Goal: Task Accomplishment & Management: Manage account settings

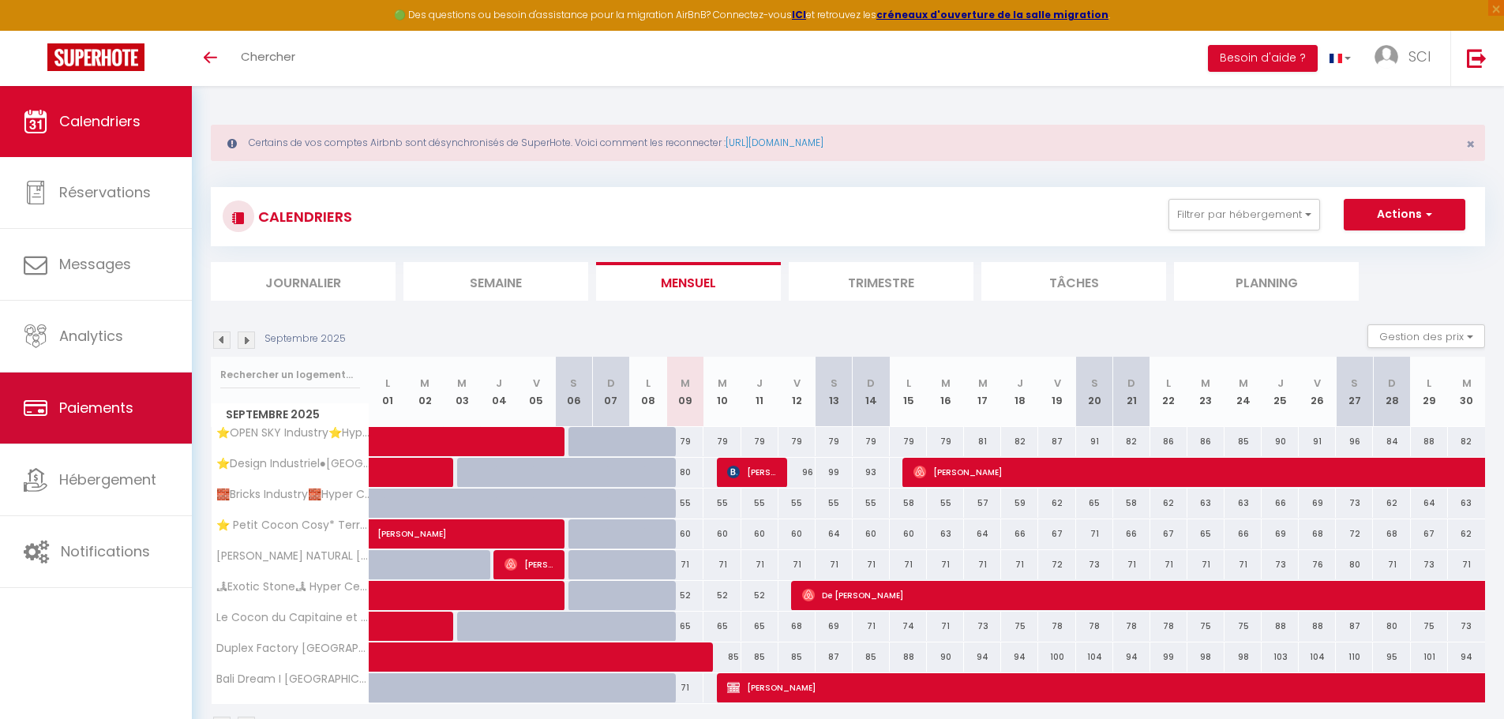
click at [129, 423] on link "Paiements" at bounding box center [96, 408] width 192 height 71
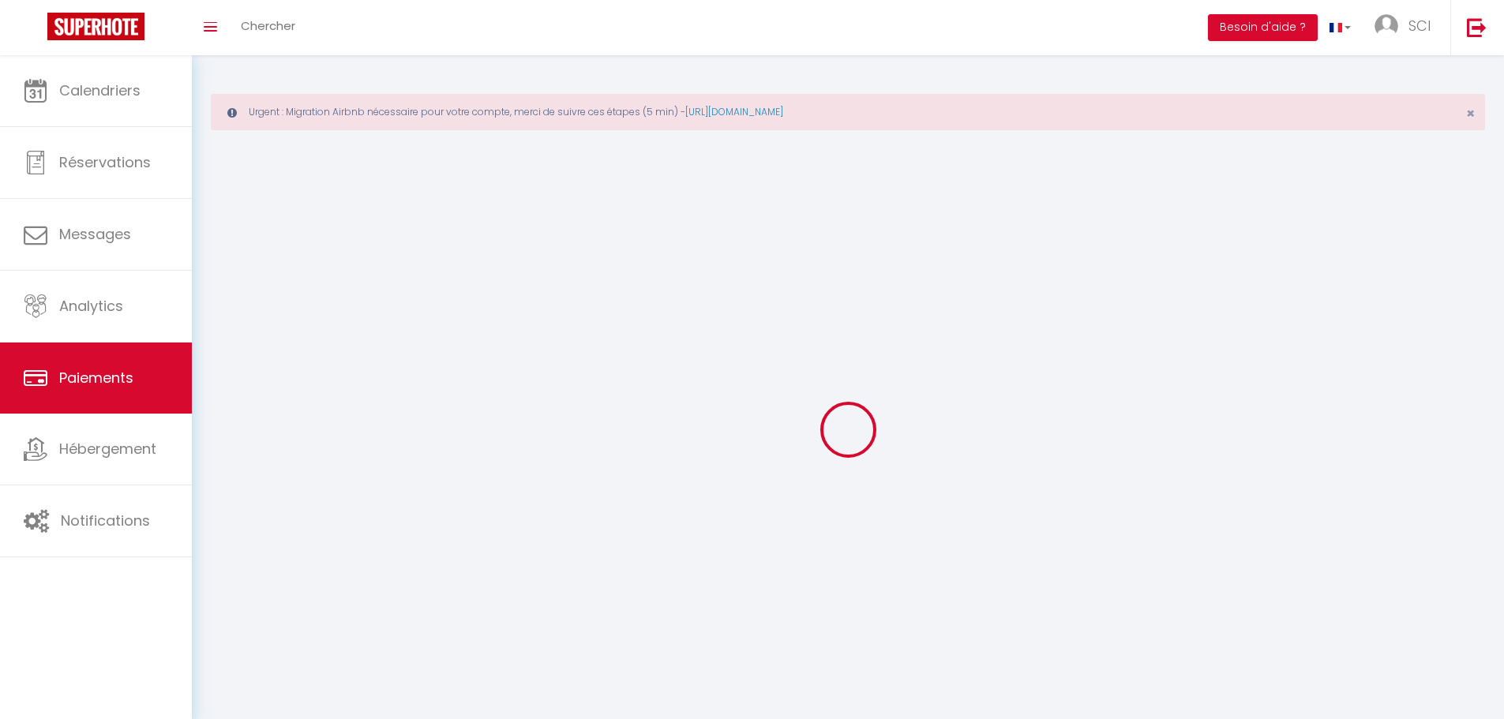
select select "2"
select select "0"
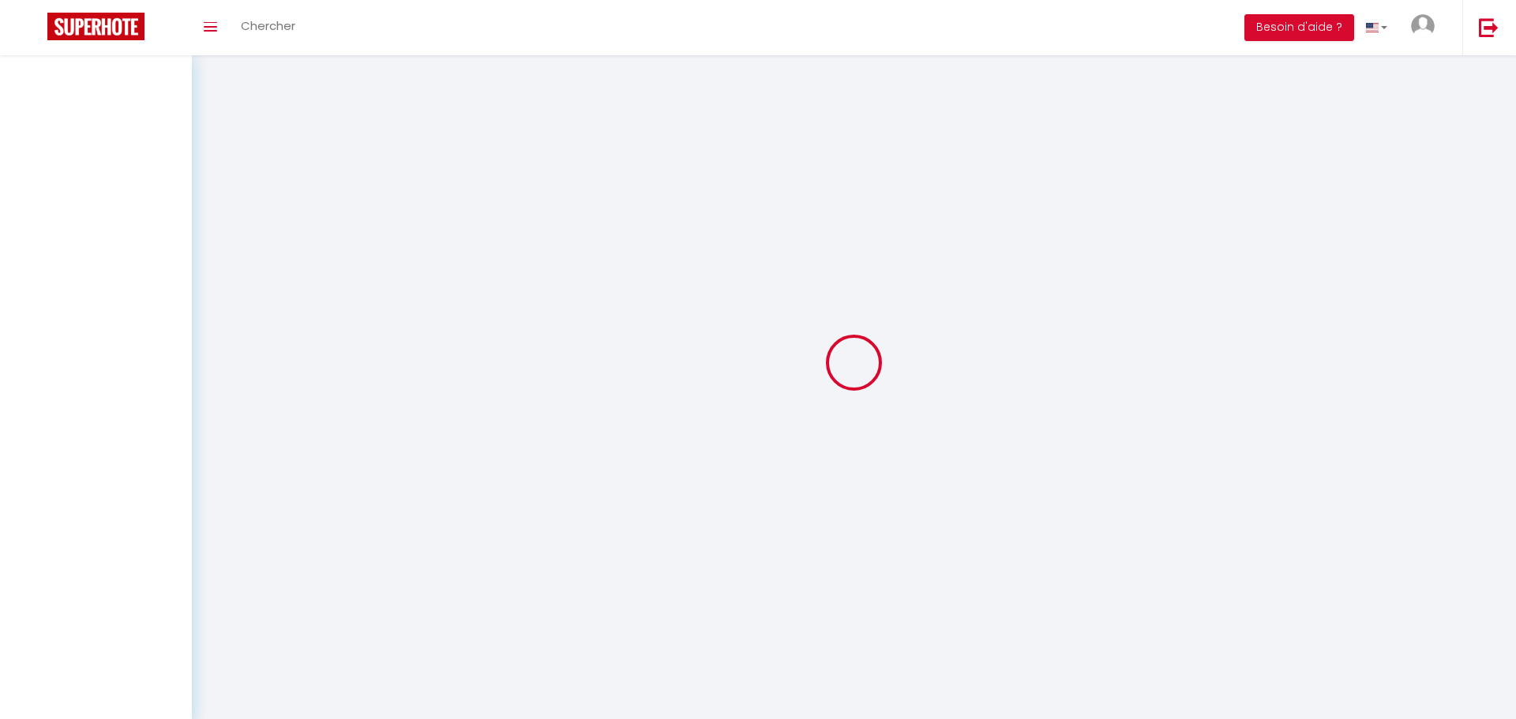
select select "2"
select select "0"
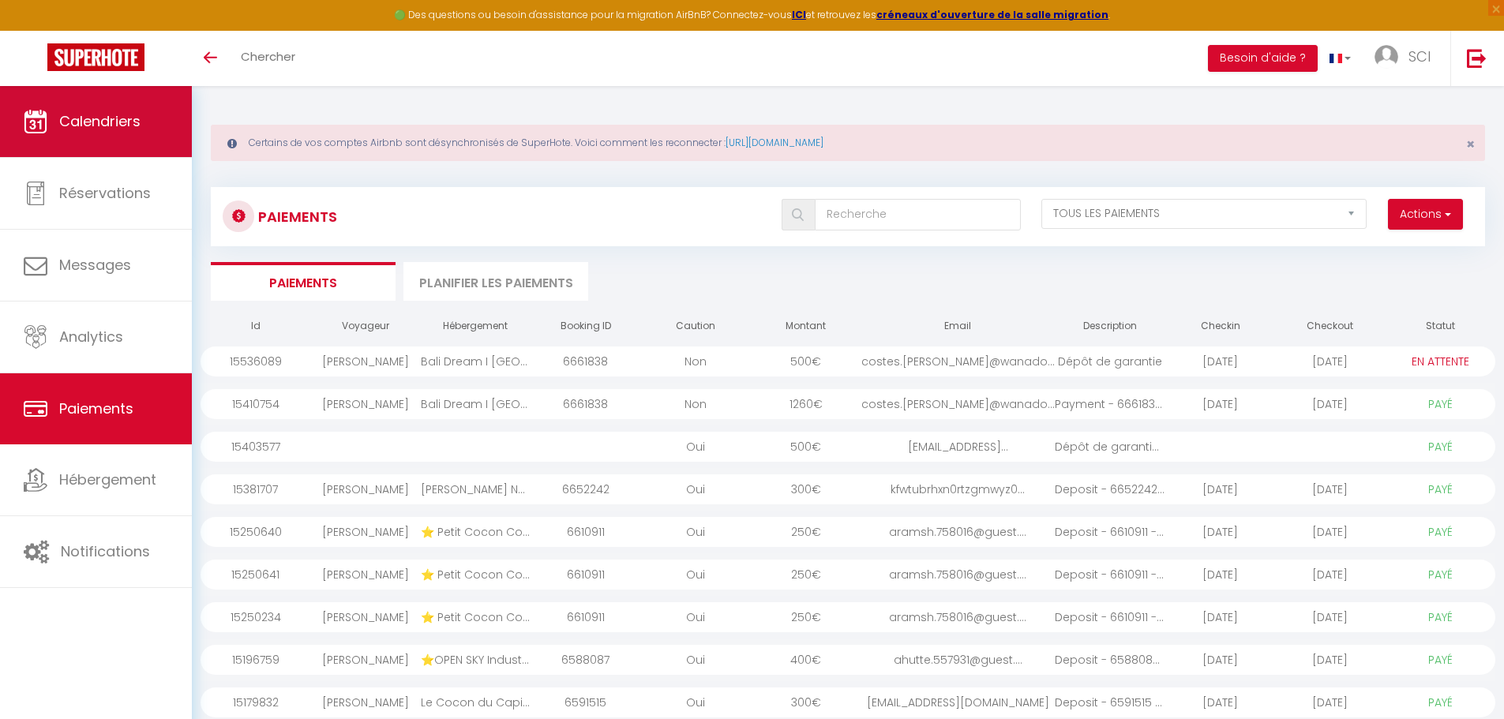
click at [138, 144] on link "Calendriers" at bounding box center [96, 121] width 192 height 71
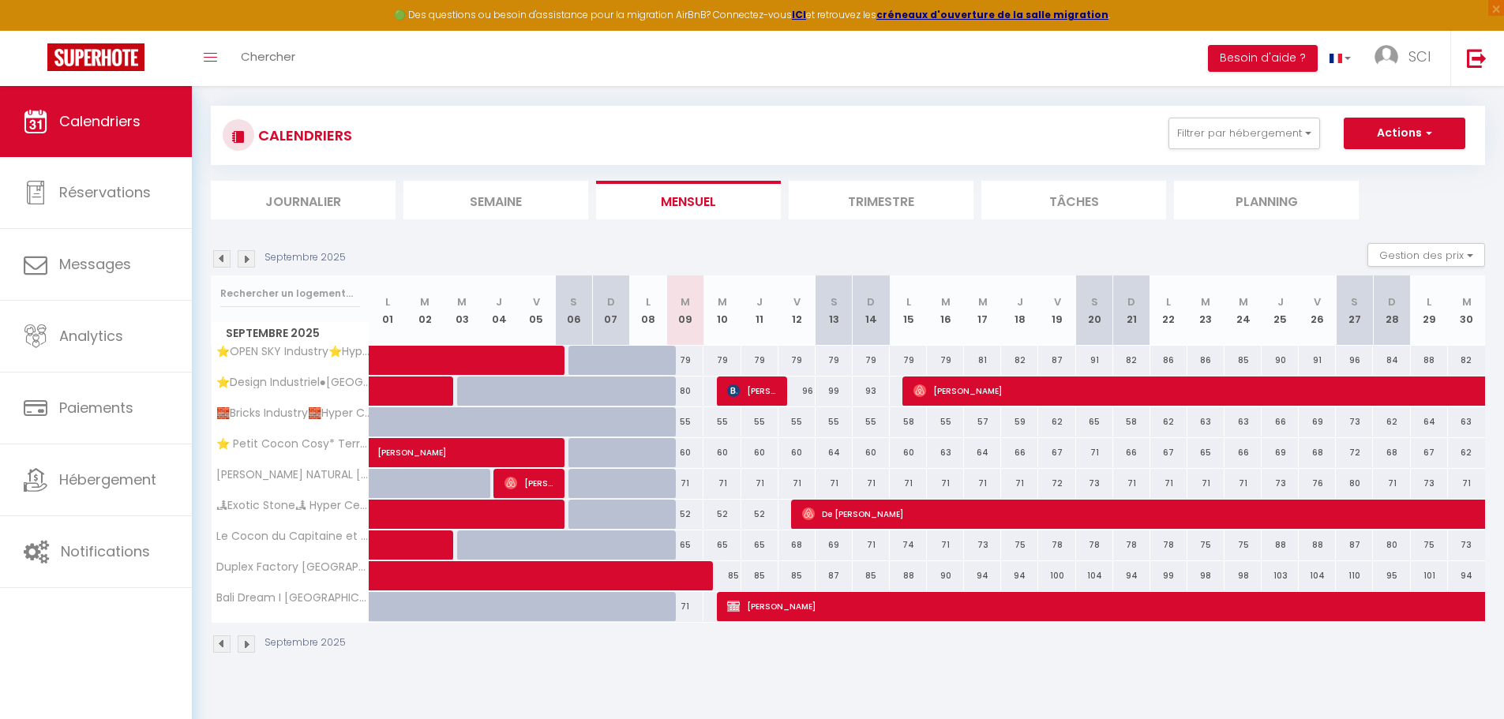
scroll to position [86, 0]
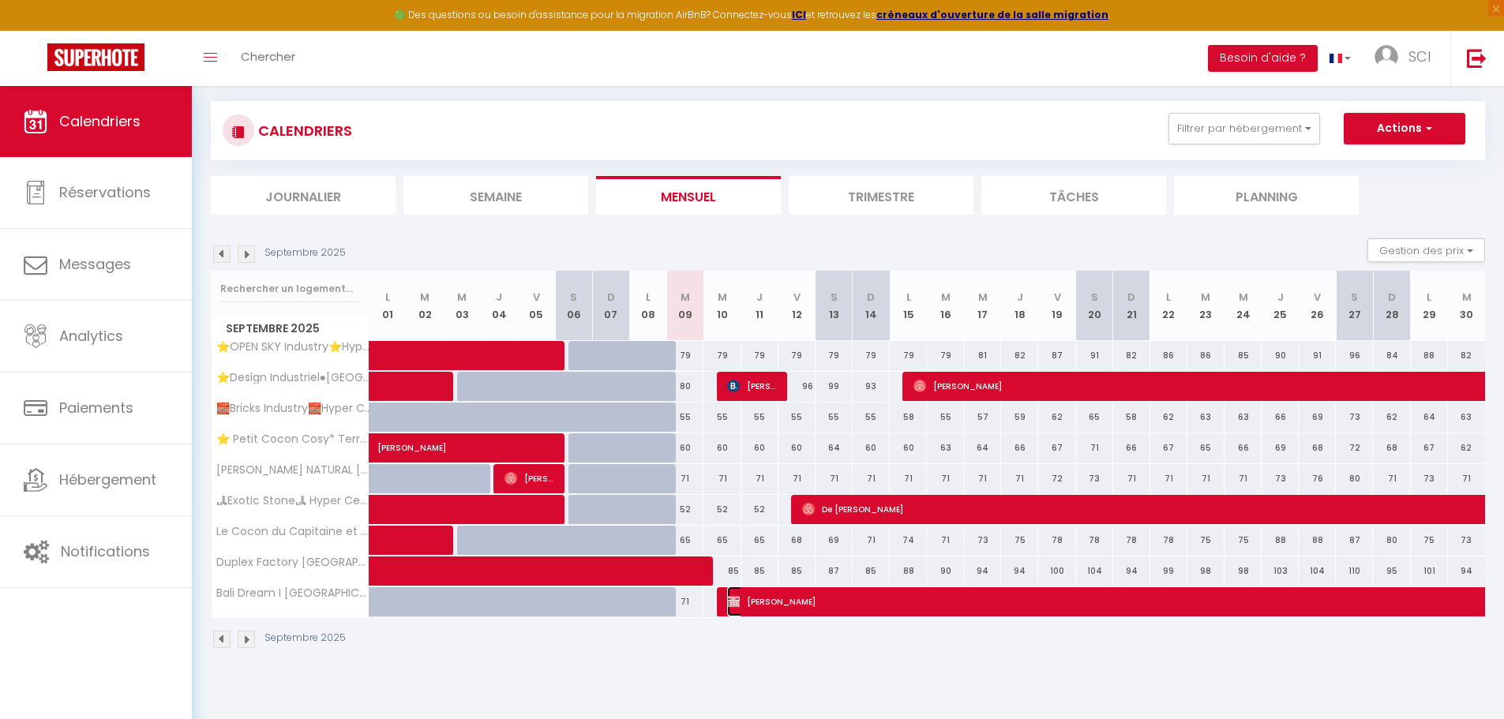
click at [765, 605] on span "[PERSON_NAME]" at bounding box center [1271, 602] width 1089 height 30
select select "OK"
select select "KO"
select select "0"
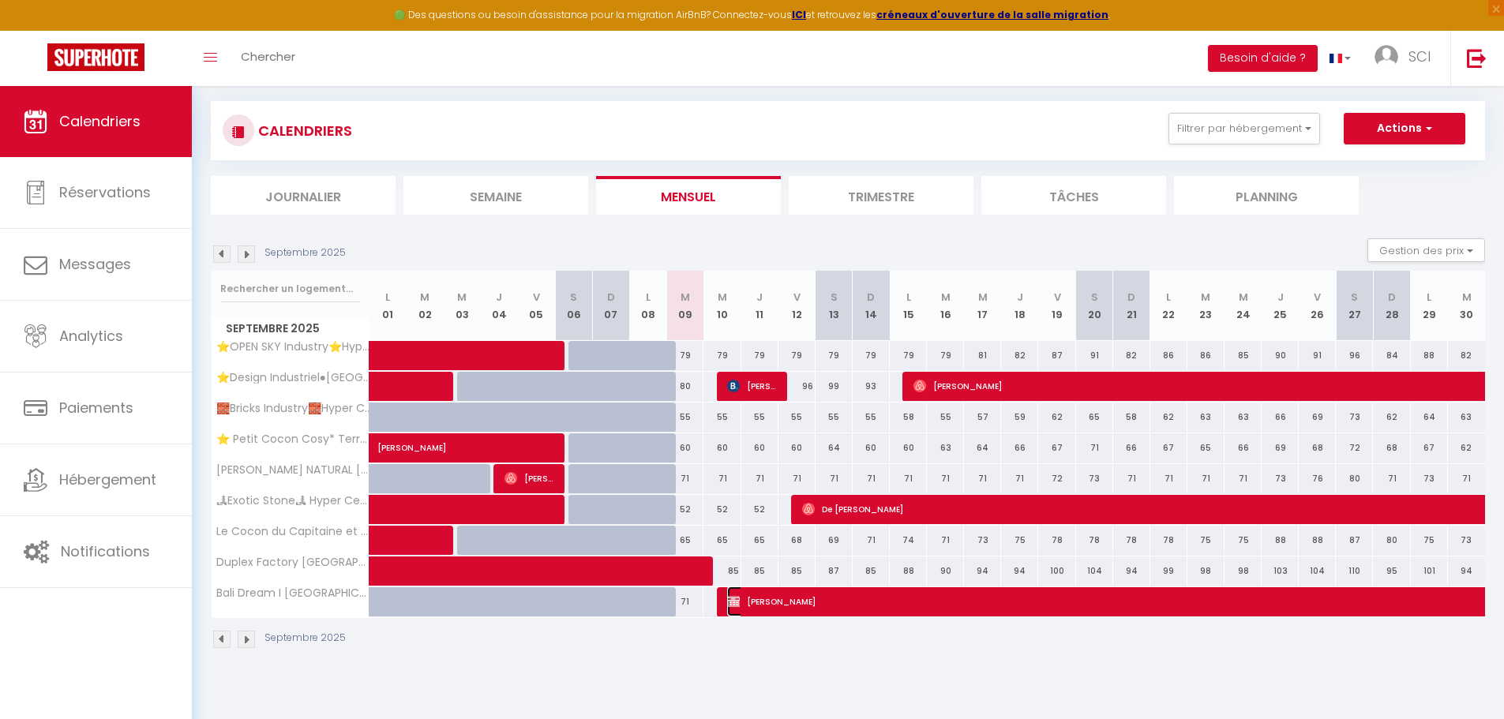
select select "1"
select select
select select "24106"
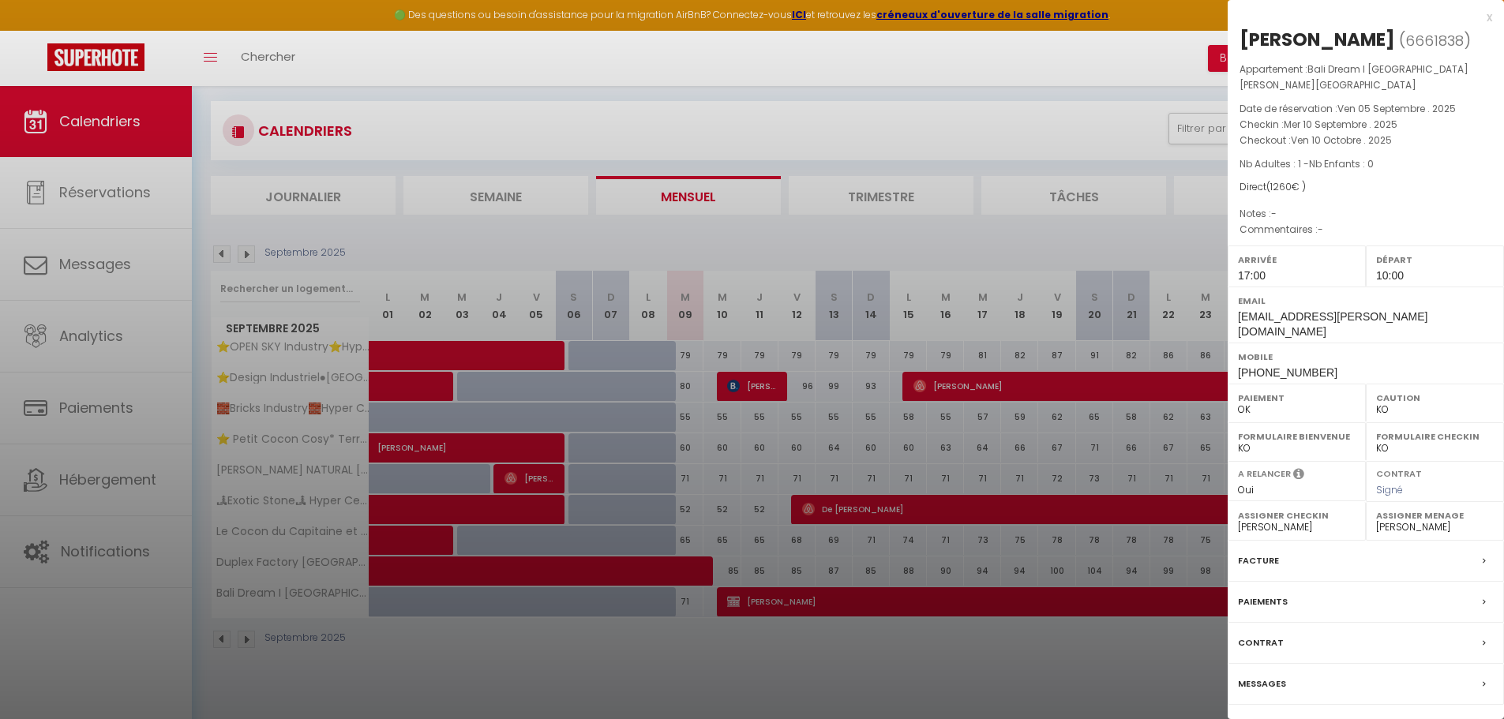
click at [1370, 718] on link "Détails de la réservation" at bounding box center [1365, 731] width 227 height 21
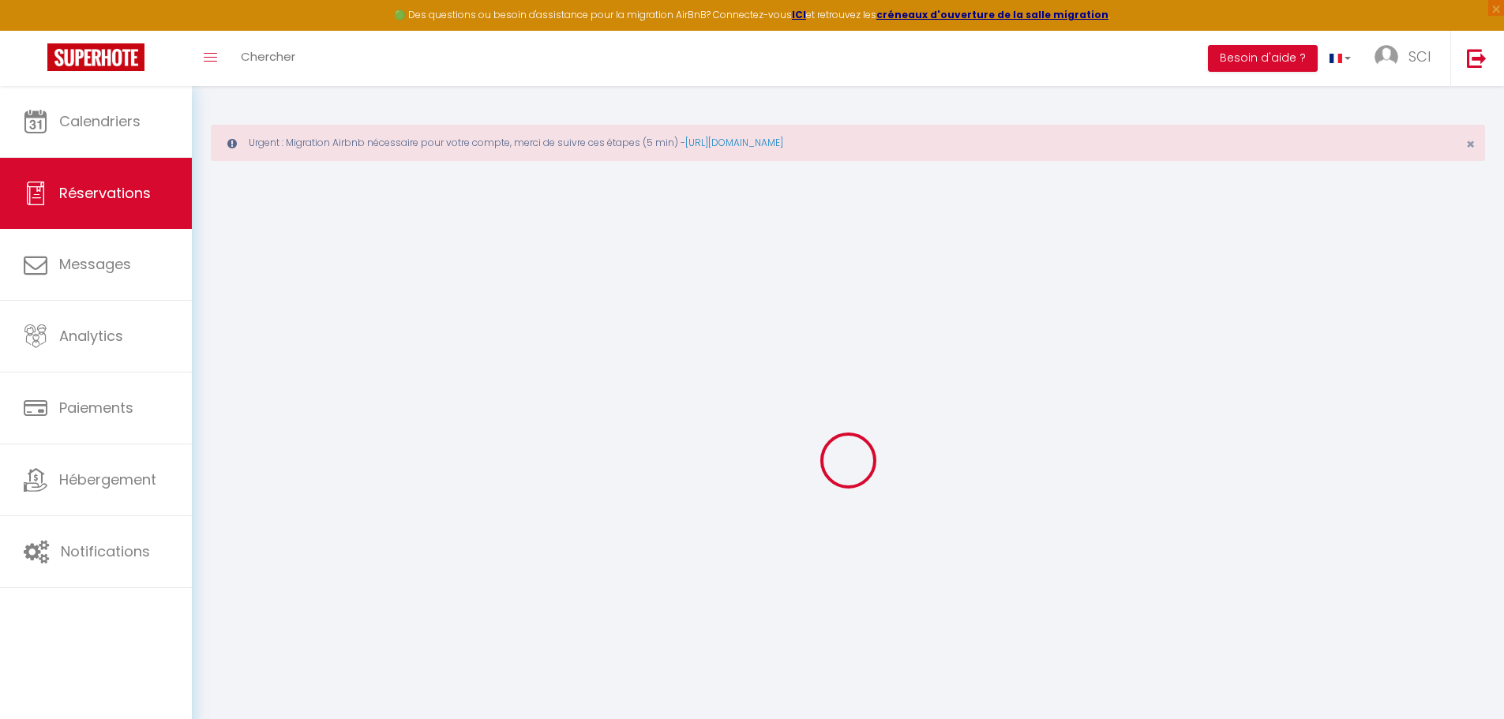
select select
checkbox input "false"
select select
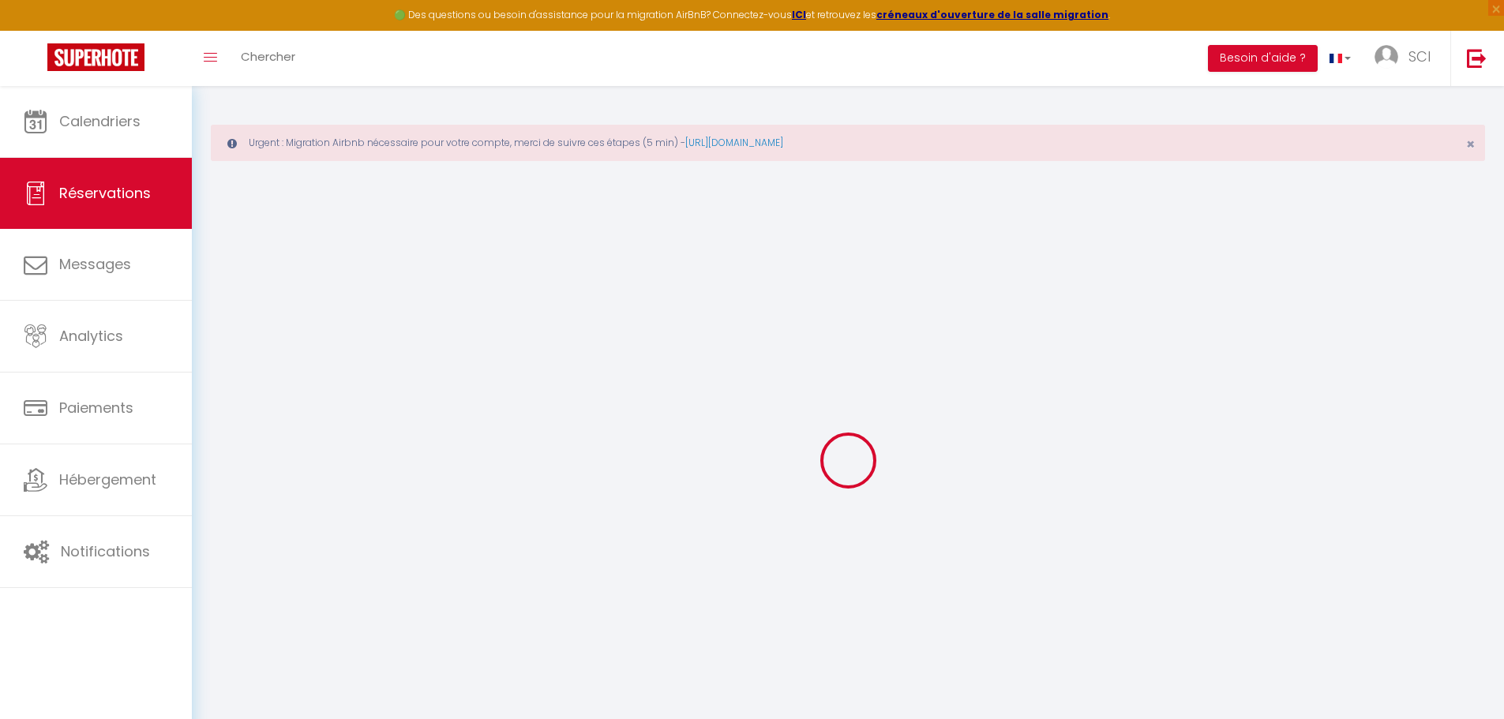
checkbox input "false"
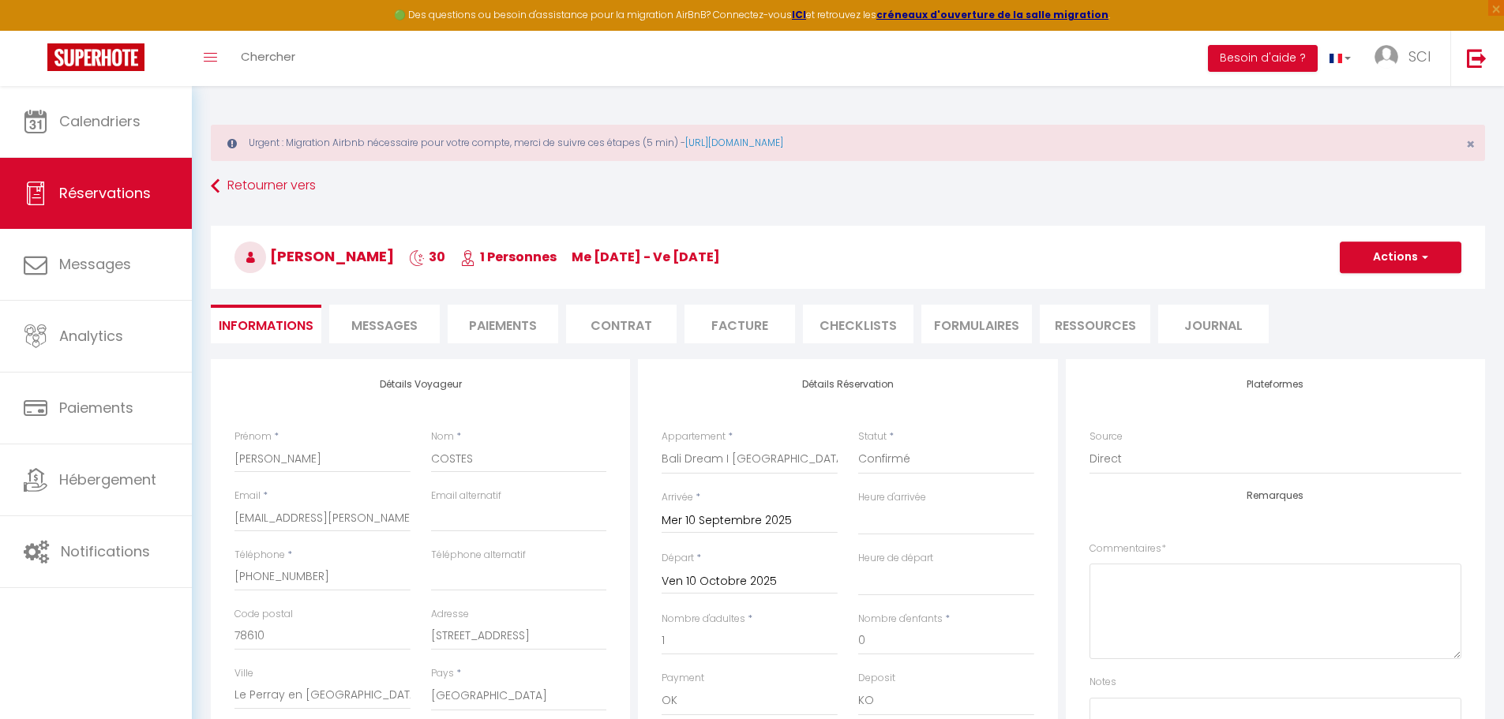
type input "70"
select select
checkbox input "false"
select select "17:00"
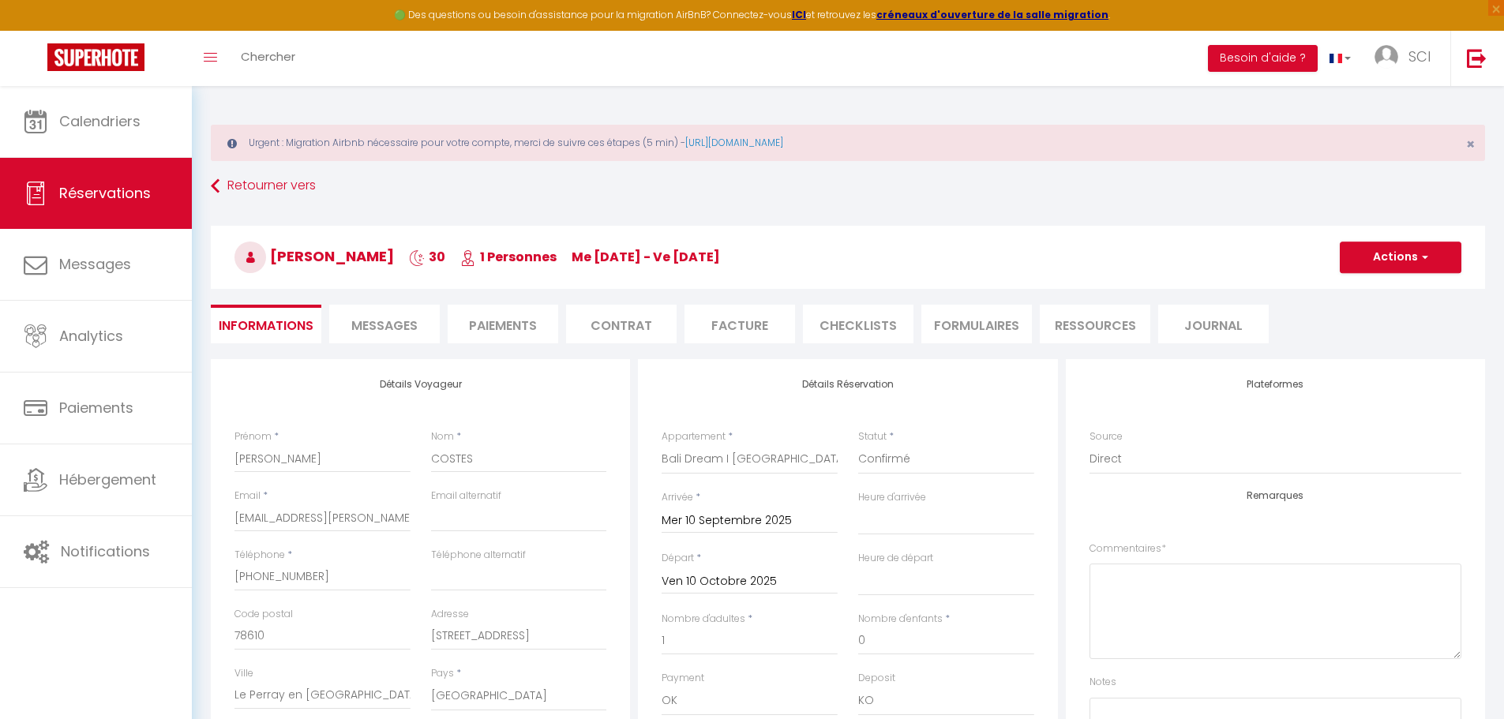
select select "10:00"
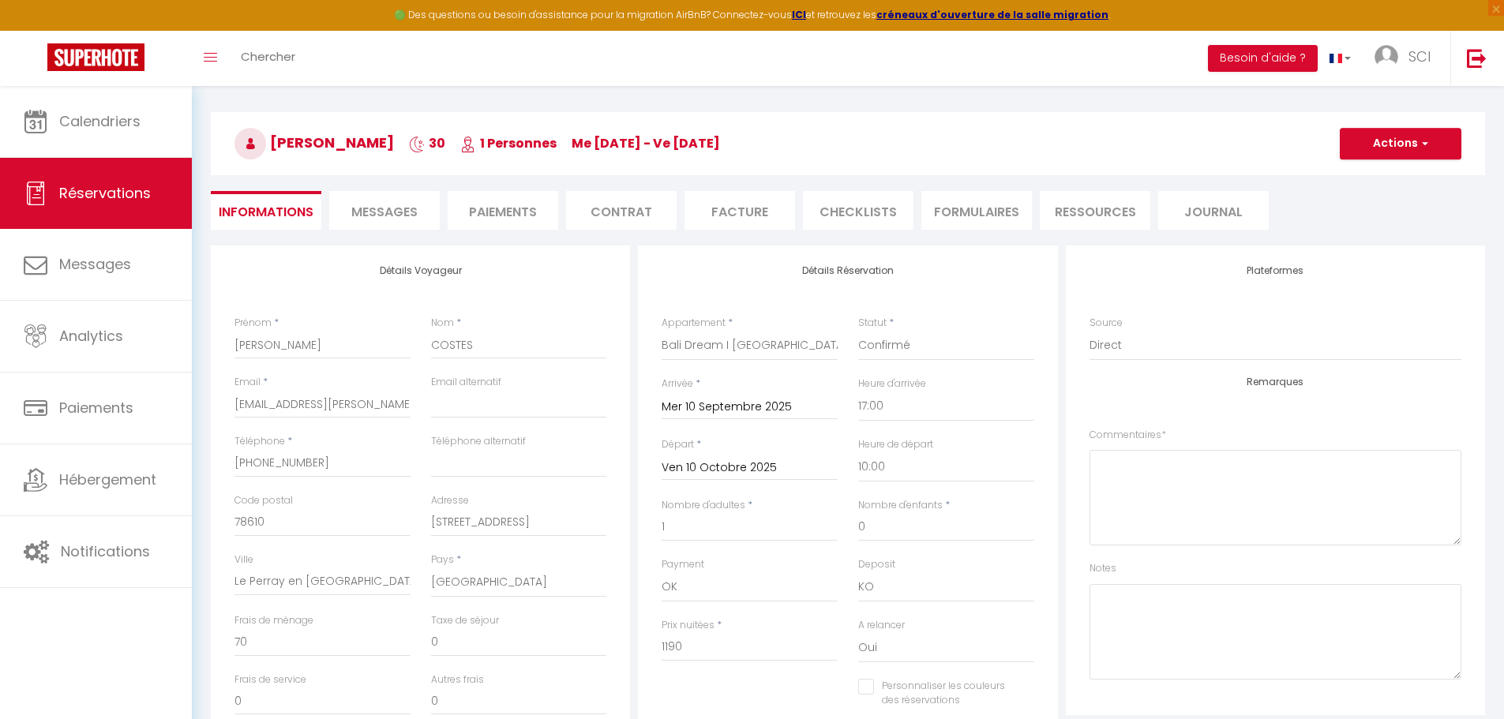
scroll to position [237, 0]
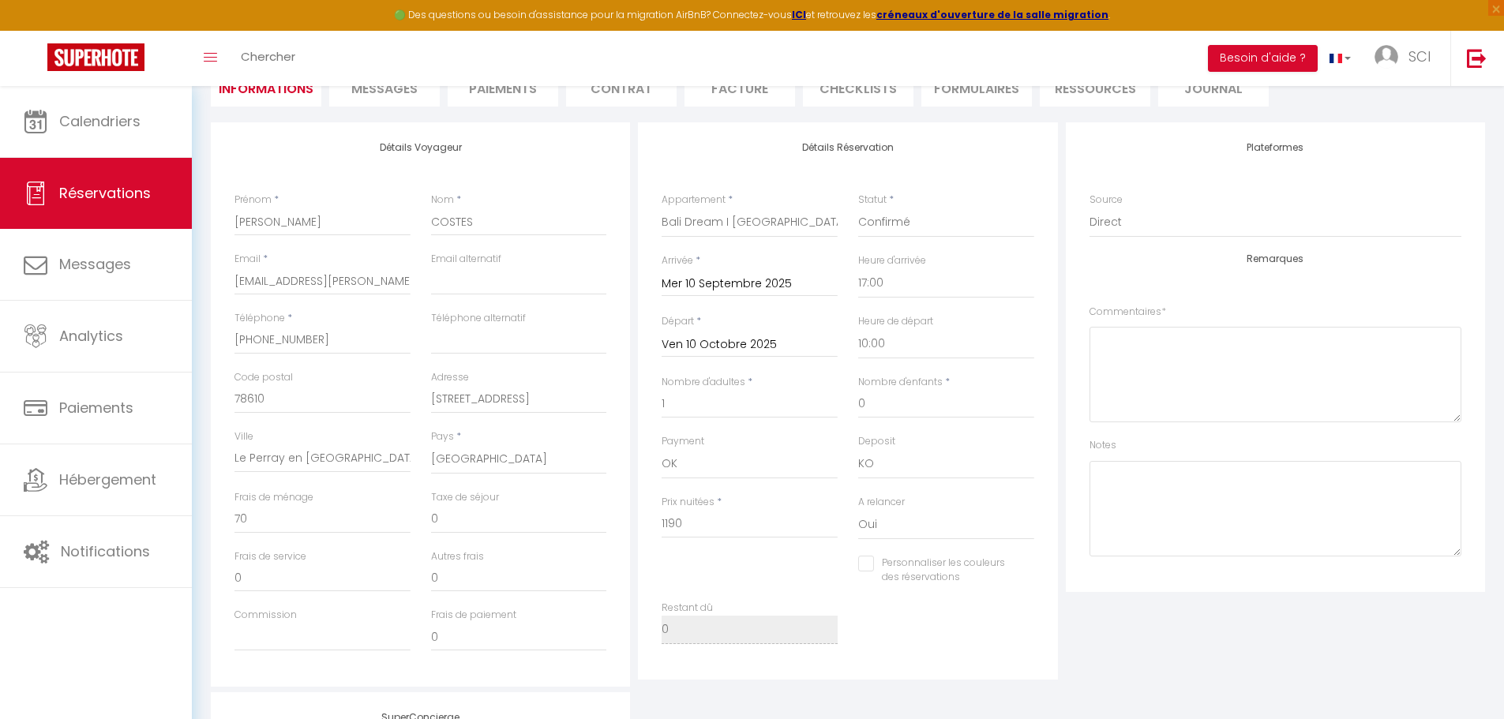
click at [729, 281] on input "Mer 10 Septembre 2025" at bounding box center [750, 284] width 176 height 21
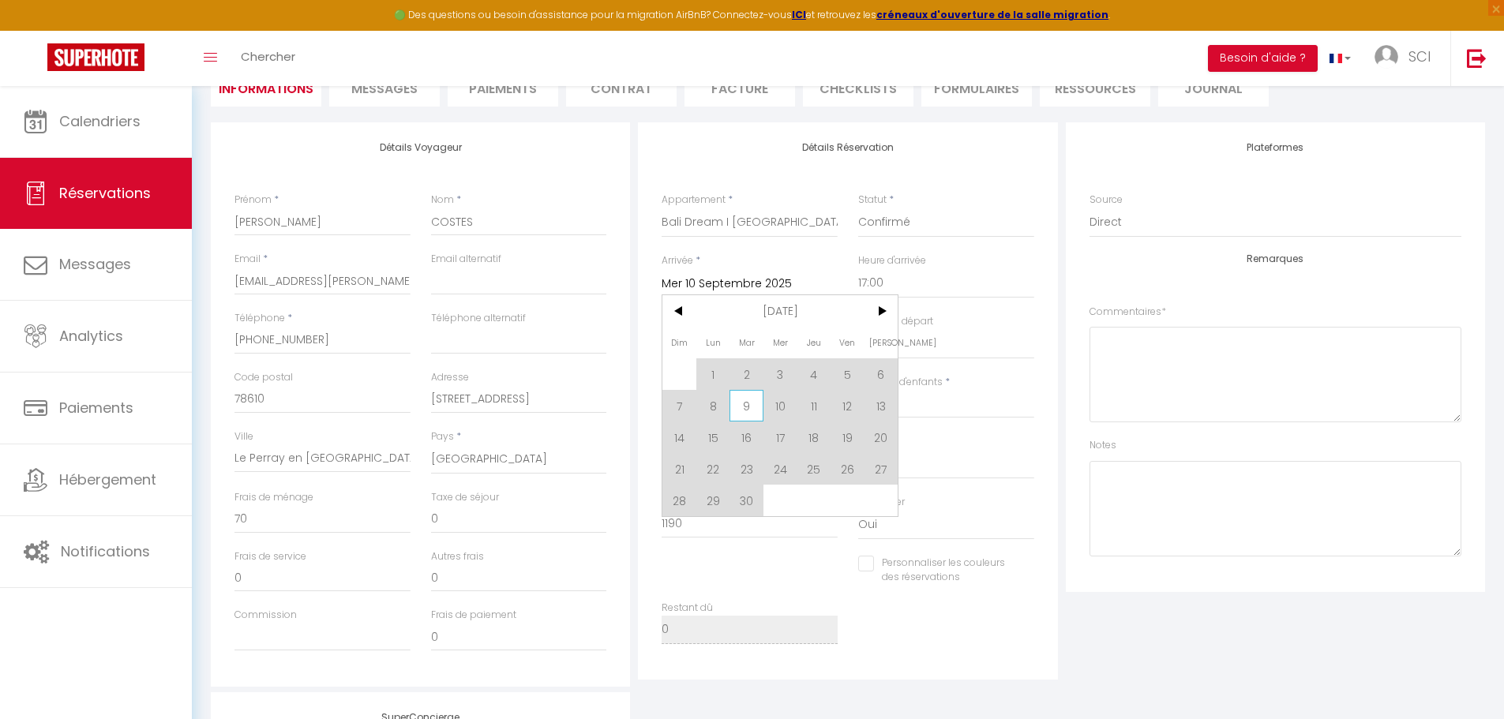
click at [740, 402] on span "9" at bounding box center [746, 406] width 34 height 32
type input "[DATE] Septembre 2025"
checkbox input "false"
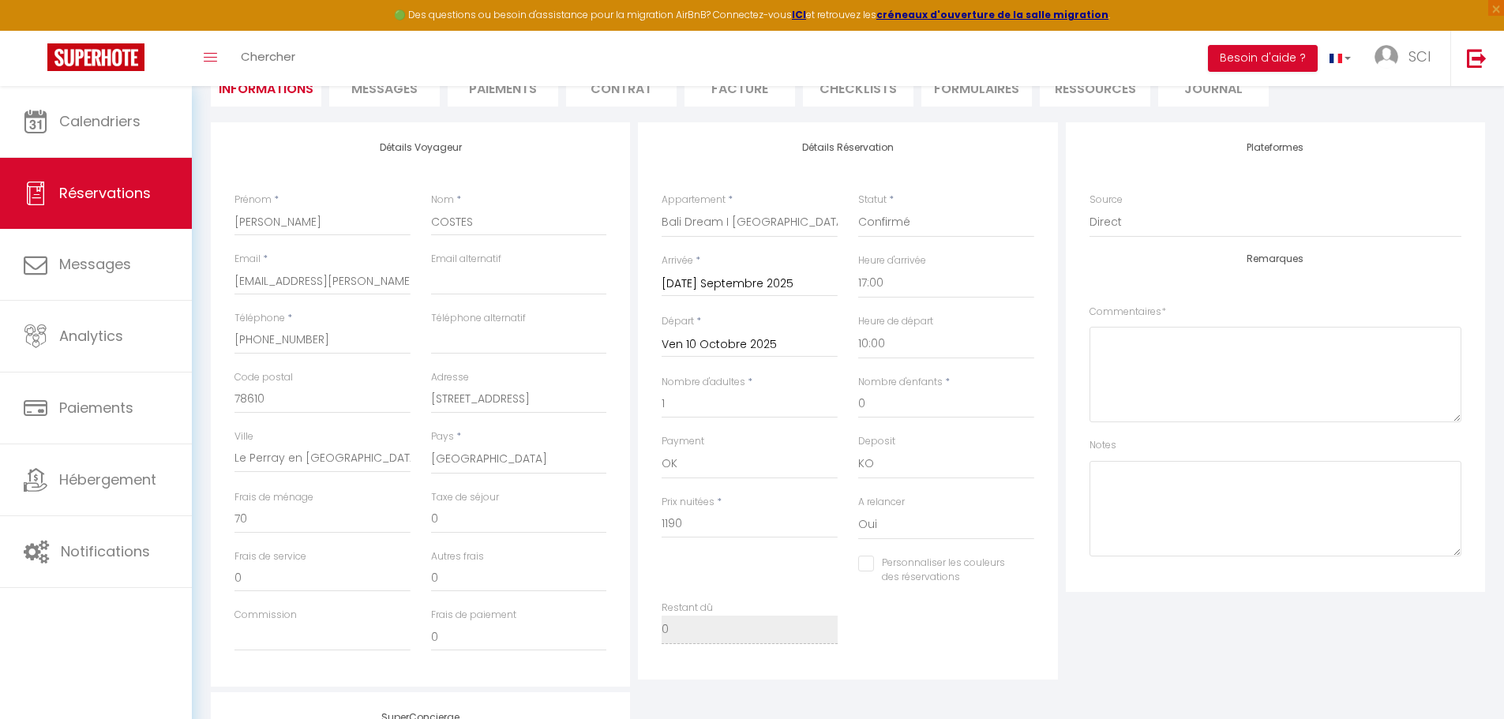
type input "50"
type input "44.64"
type input "2623"
checkbox input "false"
click at [722, 343] on input "Ven 10 Octobre 2025" at bounding box center [750, 345] width 176 height 21
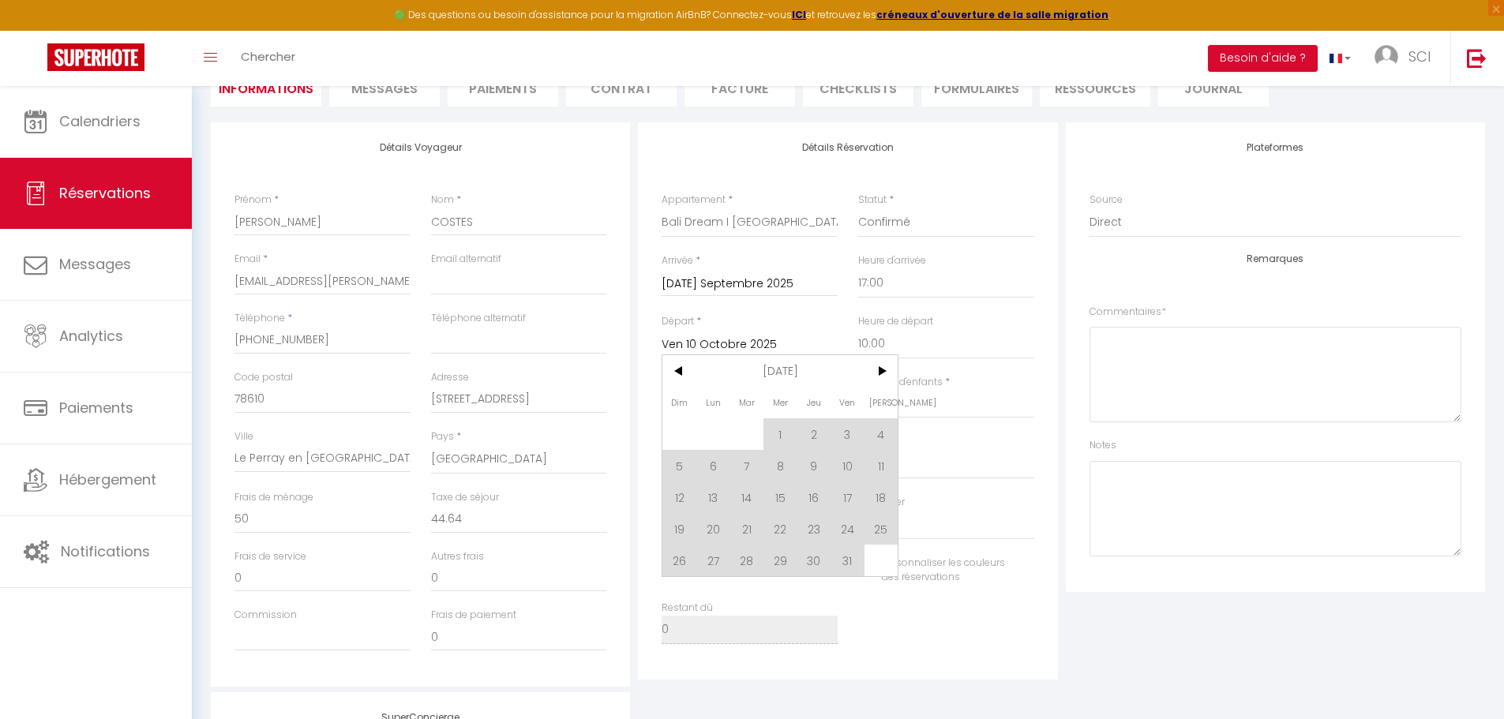
drag, startPoint x: 811, startPoint y: 464, endPoint x: 812, endPoint y: 452, distance: 11.9
click at [811, 465] on span "9" at bounding box center [814, 466] width 34 height 32
type input "Jeu 09 Octobre 2025"
checkbox input "false"
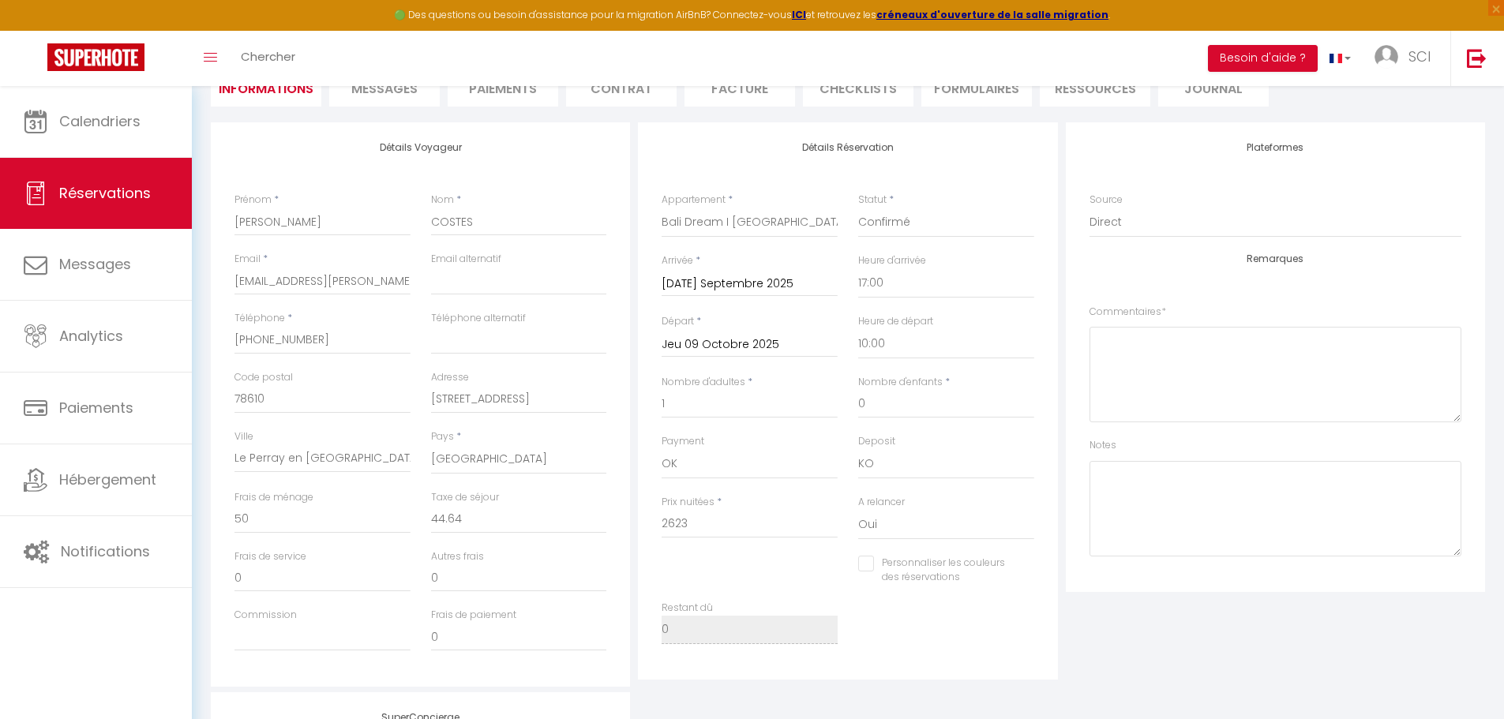
type input "43.2"
type input "2543"
checkbox input "false"
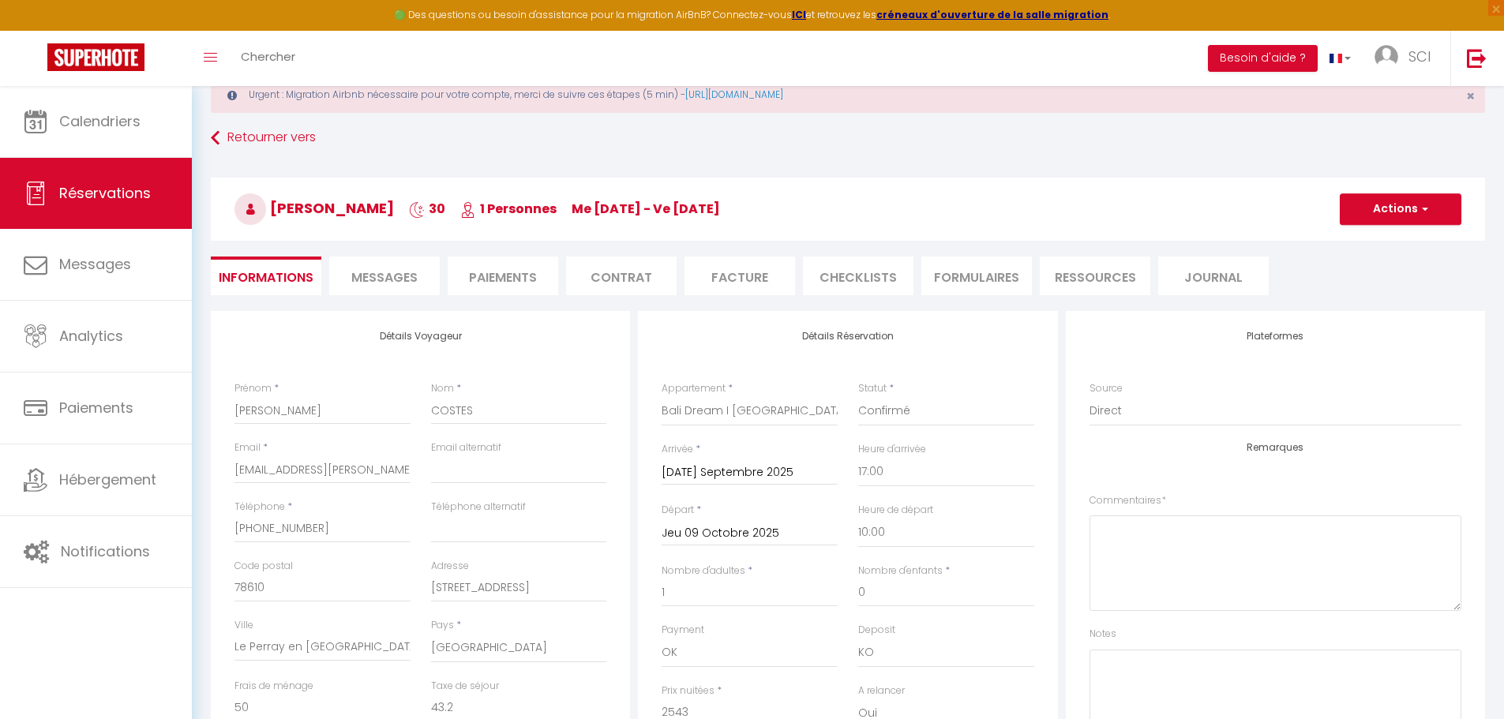
scroll to position [0, 0]
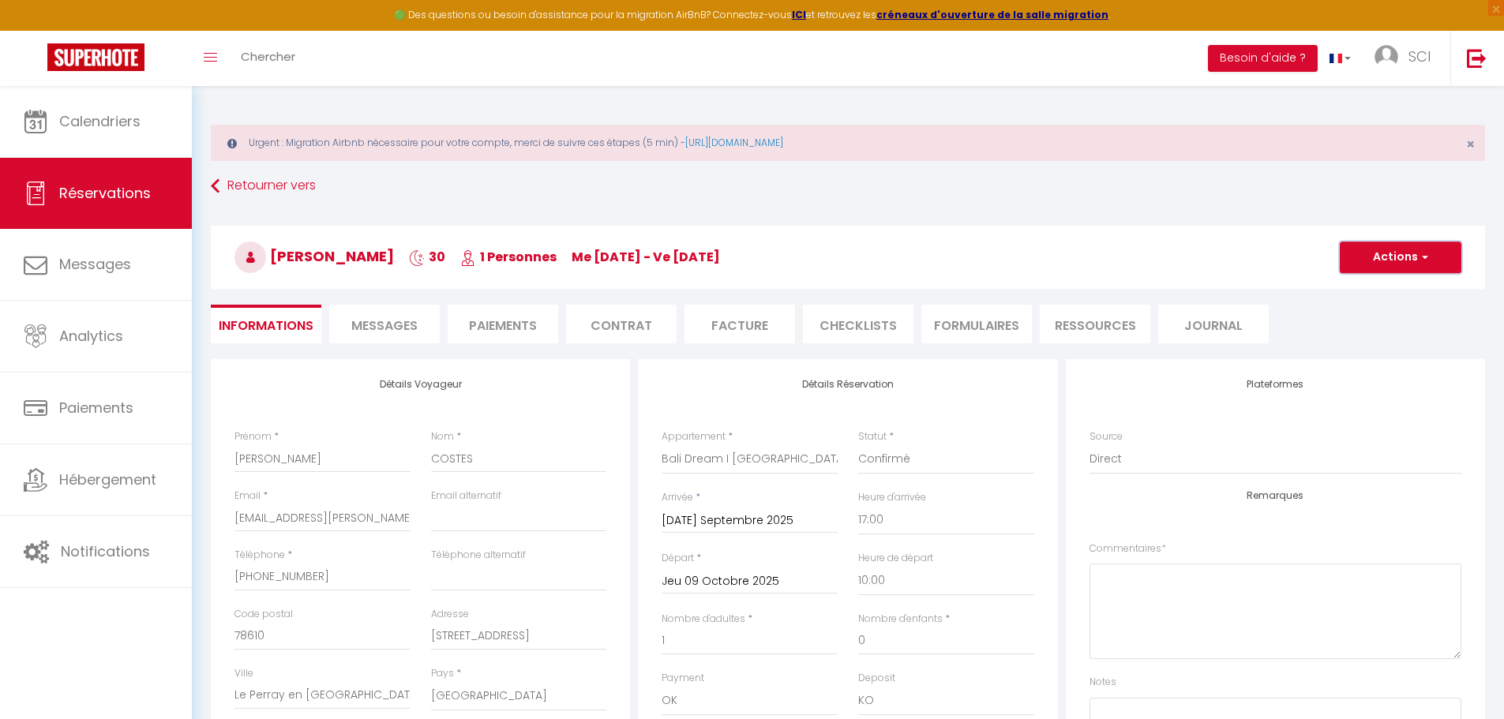
click at [1392, 268] on button "Actions" at bounding box center [1401, 258] width 122 height 32
click at [1363, 290] on link "Enregistrer" at bounding box center [1384, 292] width 125 height 21
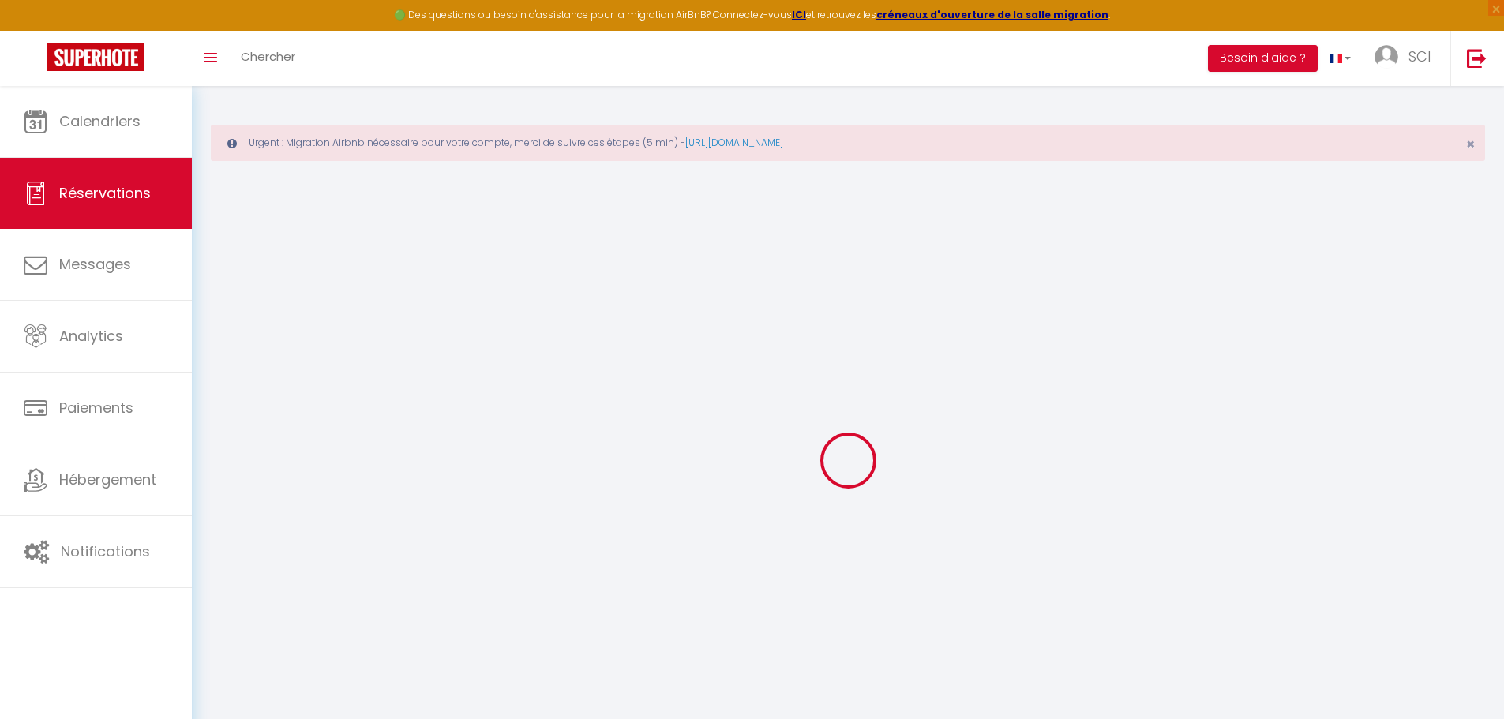
select select "not_cancelled"
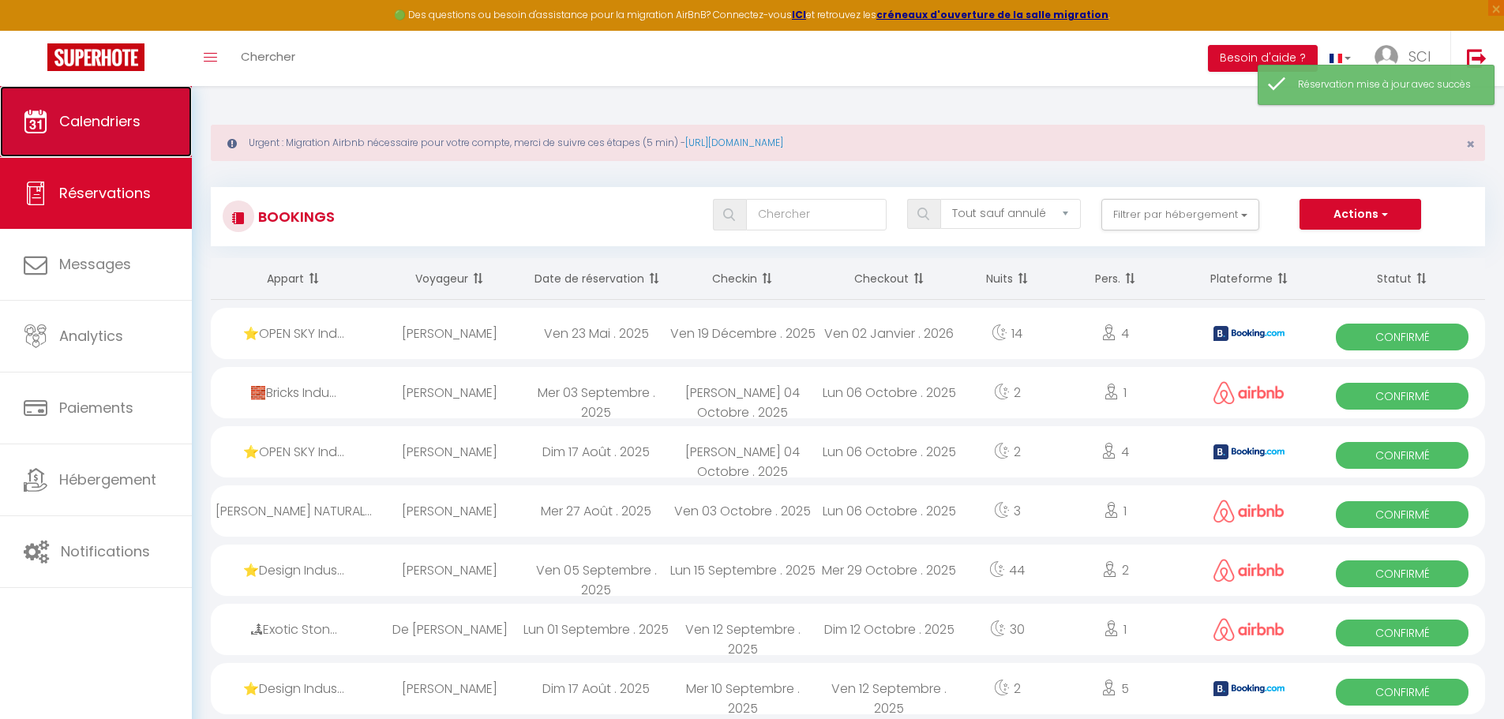
click at [61, 107] on link "Calendriers" at bounding box center [96, 121] width 192 height 71
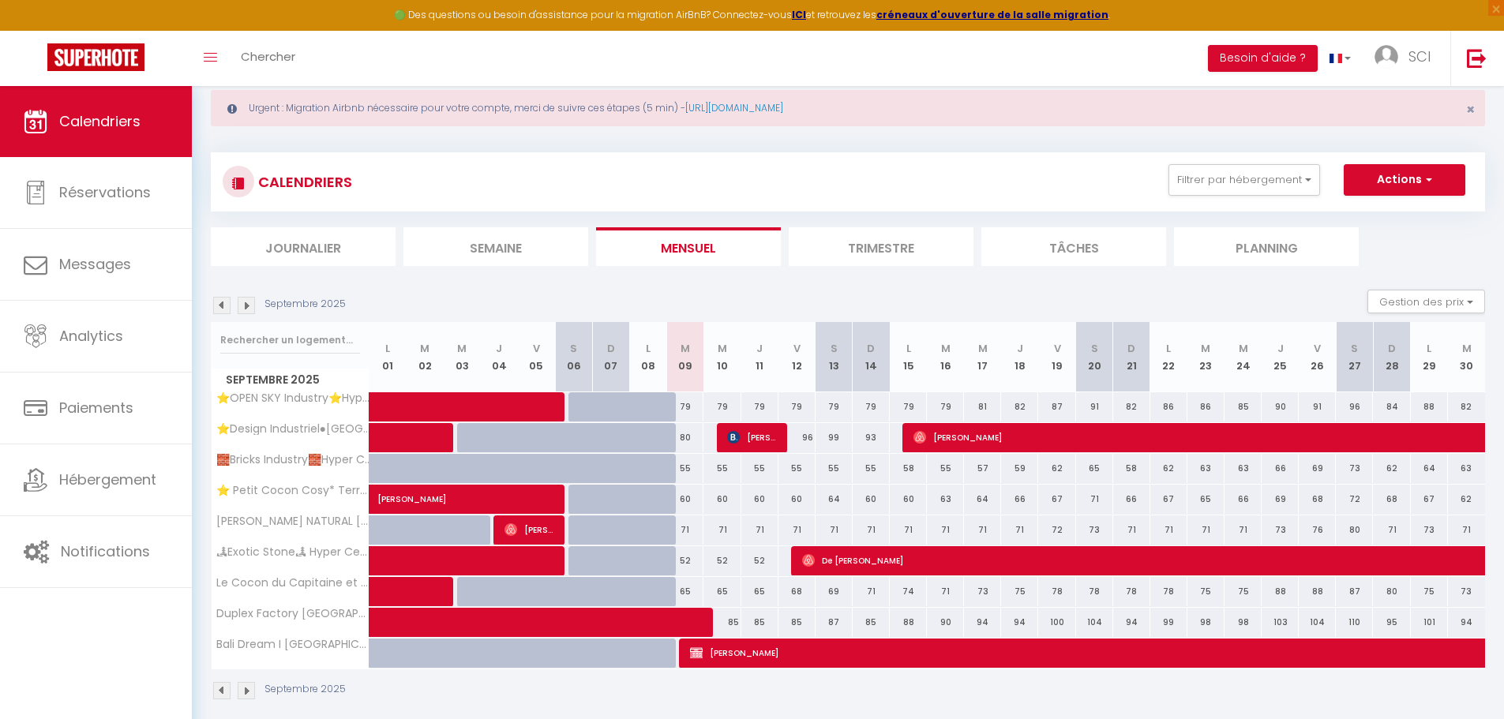
scroll to position [7, 0]
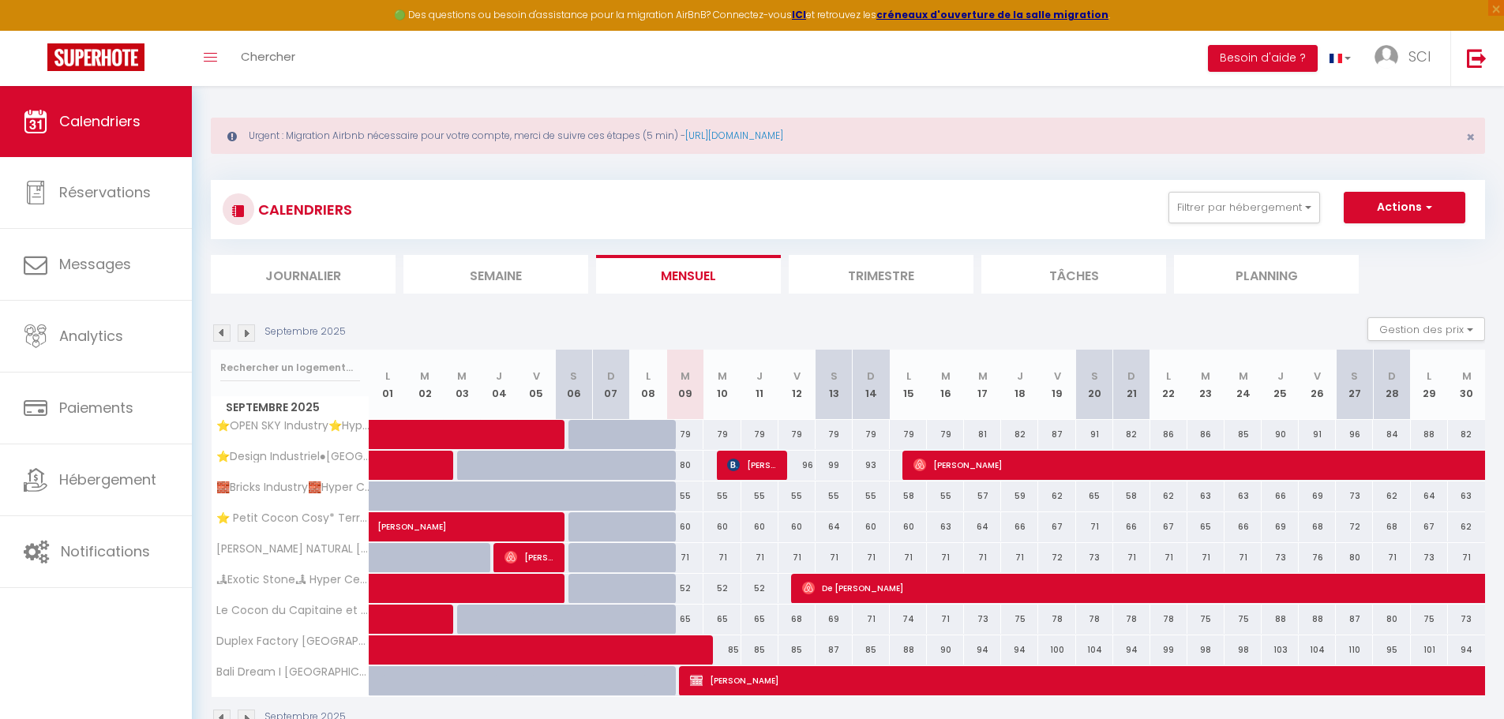
click at [897, 278] on li "Trimestre" at bounding box center [881, 274] width 185 height 39
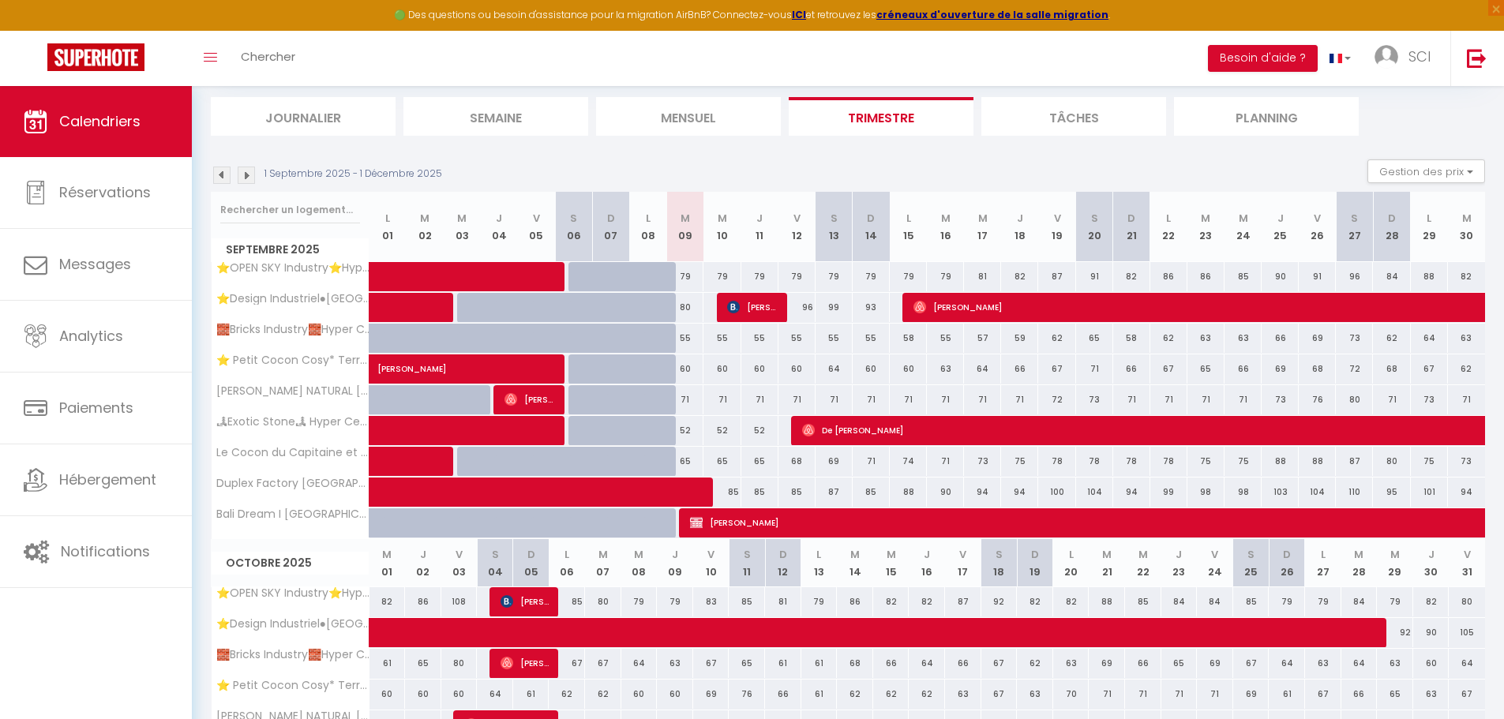
scroll to position [402, 0]
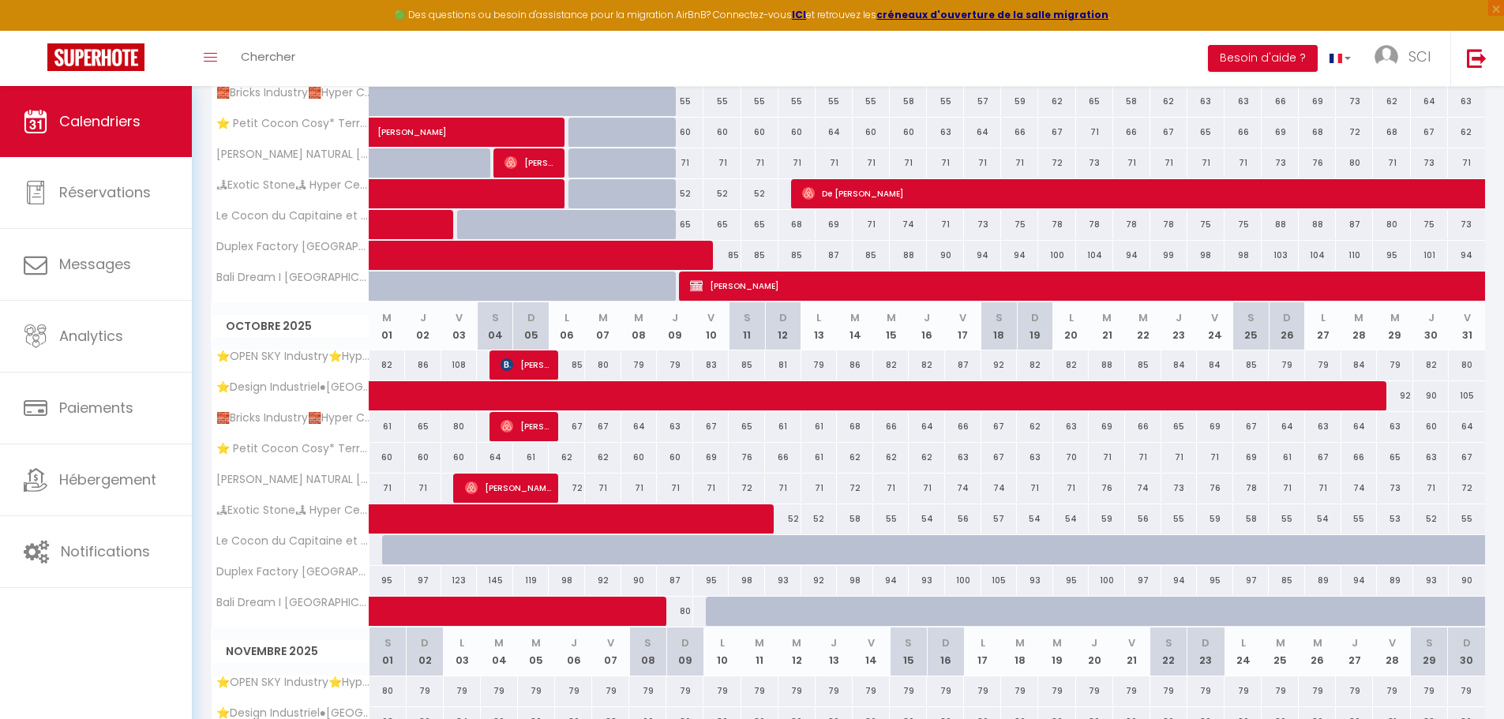
click at [685, 623] on div "80" at bounding box center [675, 611] width 36 height 29
type input "80"
type input "Jeu 09 Octobre 2025"
type input "Ven 10 Octobre 2025"
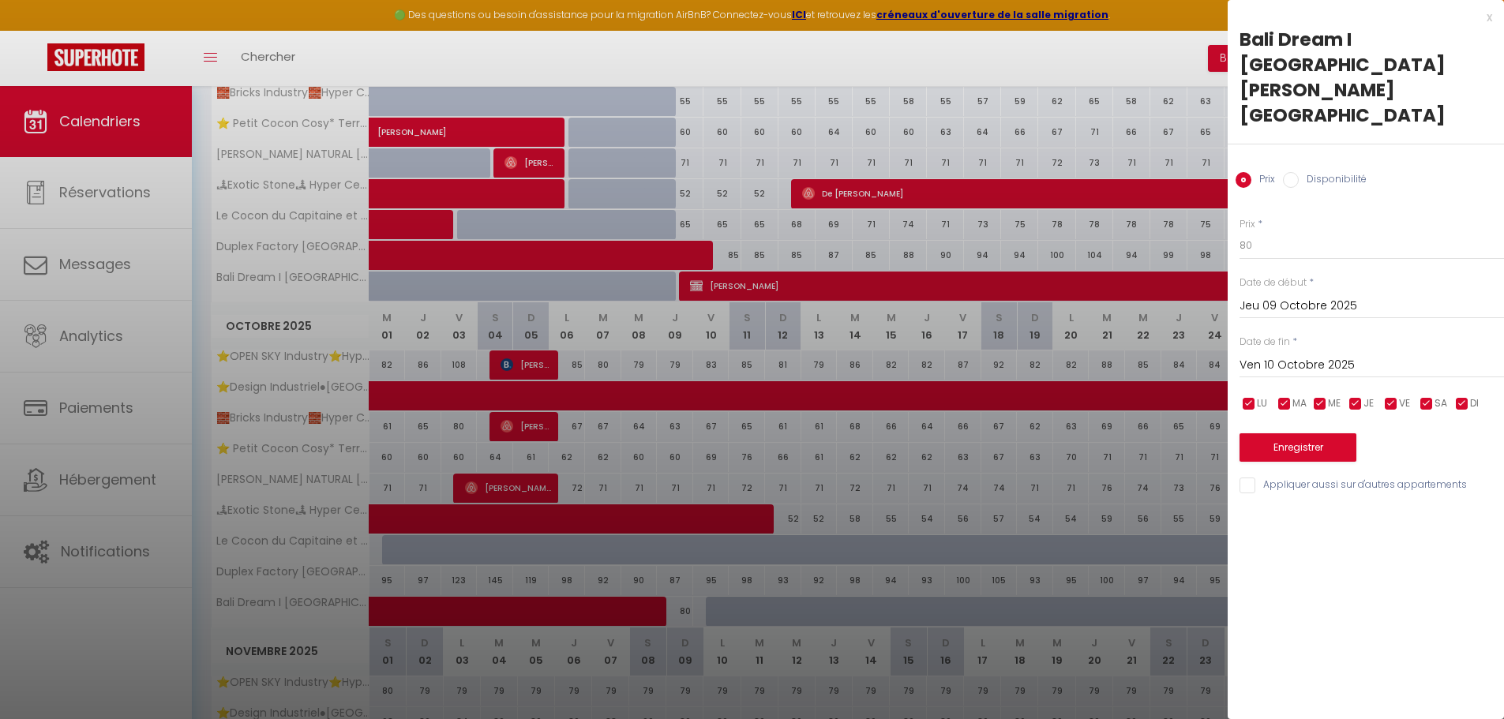
click at [1296, 172] on input "Disponibilité" at bounding box center [1291, 180] width 16 height 16
radio input "true"
radio input "false"
click at [1269, 231] on select "Disponible Indisponible" at bounding box center [1371, 246] width 264 height 30
select select "0"
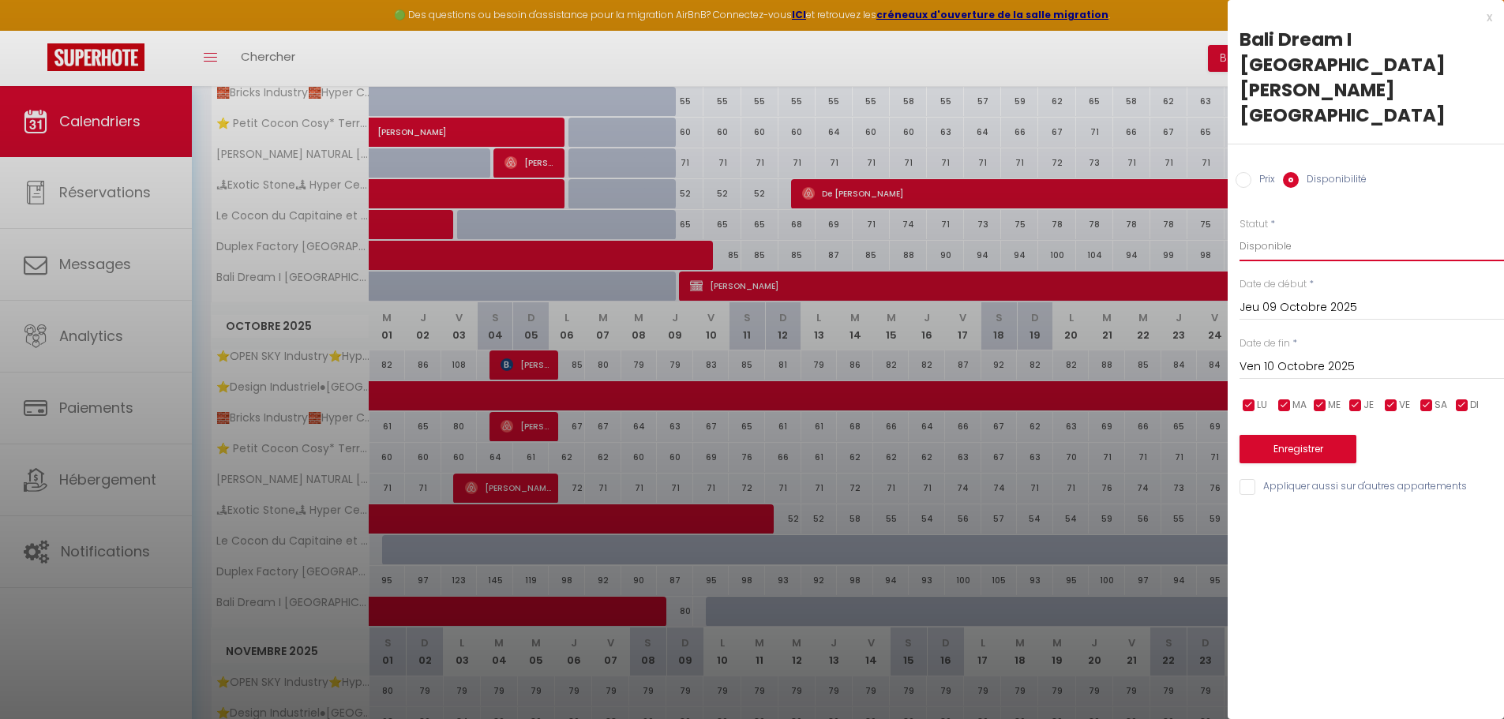
click at [1239, 231] on select "Disponible Indisponible" at bounding box center [1371, 246] width 264 height 30
click at [1291, 435] on button "Enregistrer" at bounding box center [1297, 449] width 117 height 28
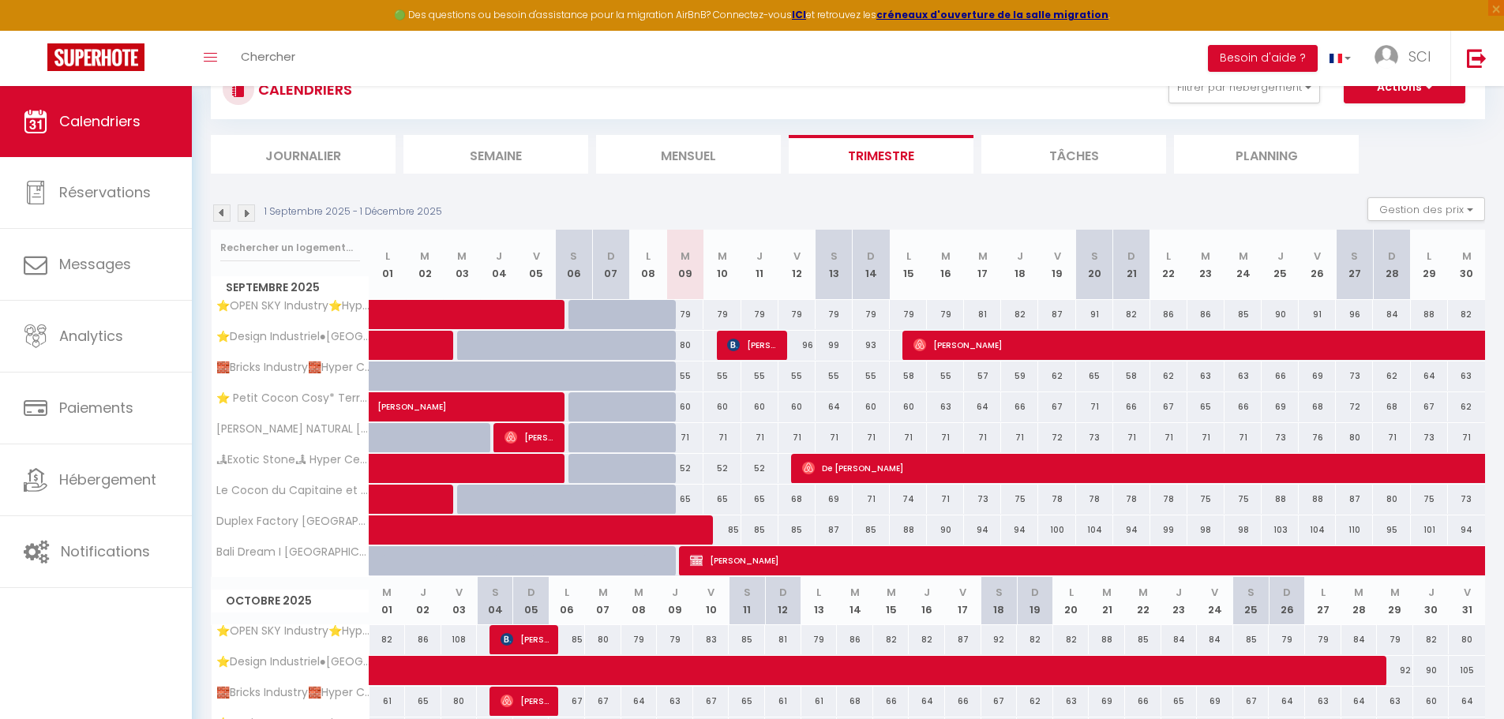
scroll to position [86, 0]
